Goal: Use online tool/utility: Utilize a website feature to perform a specific function

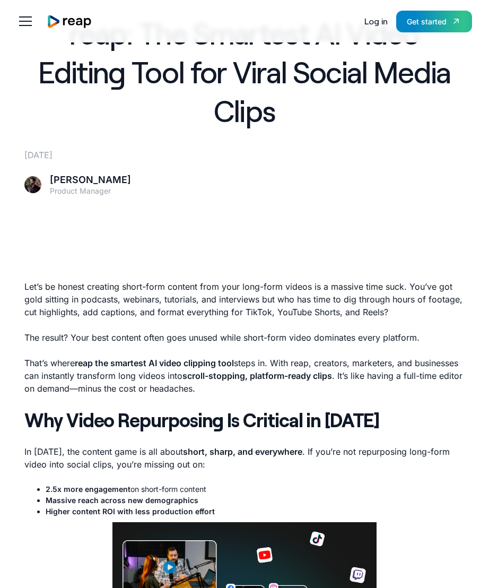
scroll to position [265, 0]
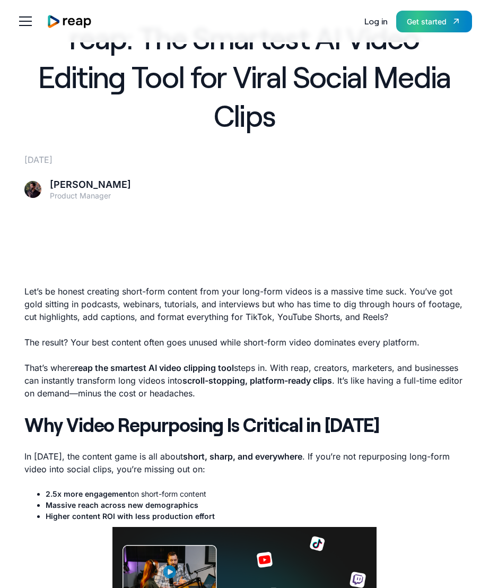
click at [443, 21] on div "Get started" at bounding box center [427, 21] width 40 height 11
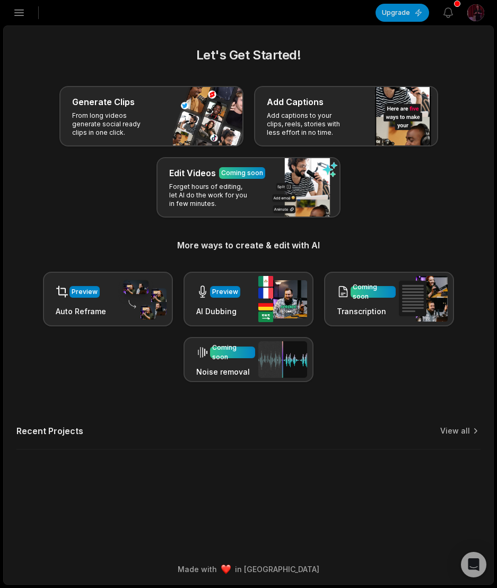
click at [17, 8] on icon "button" at bounding box center [19, 12] width 13 height 13
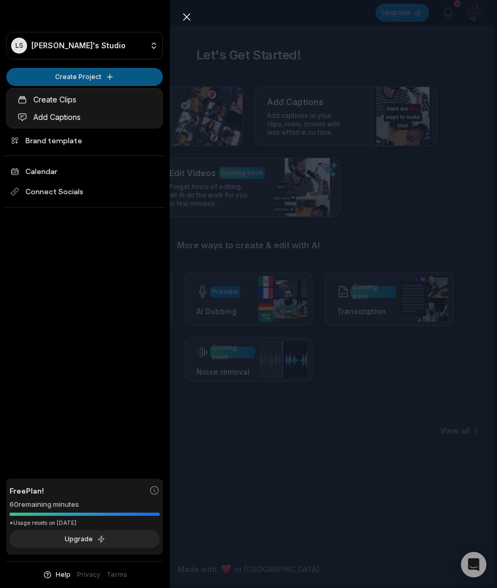
click at [106, 75] on html "LS Leo's Studio Create Project Home Projects Brand template Calendar Connect So…" at bounding box center [248, 294] width 497 height 588
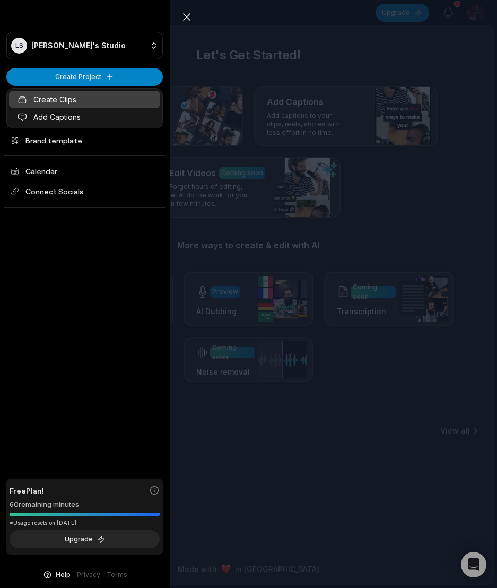
click at [86, 98] on link "Create Clips" at bounding box center [84, 100] width 151 height 18
